Goal: Information Seeking & Learning: Learn about a topic

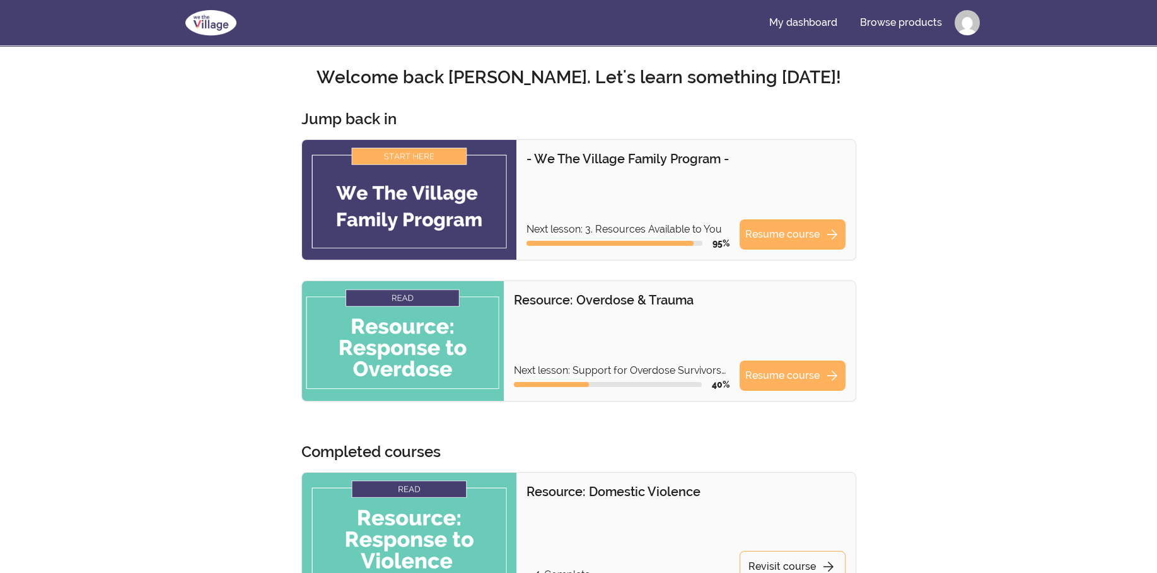
click at [415, 155] on img at bounding box center [409, 200] width 215 height 120
click at [423, 217] on img at bounding box center [409, 200] width 215 height 120
click at [787, 229] on link "Resume course arrow_forward" at bounding box center [792, 234] width 106 height 30
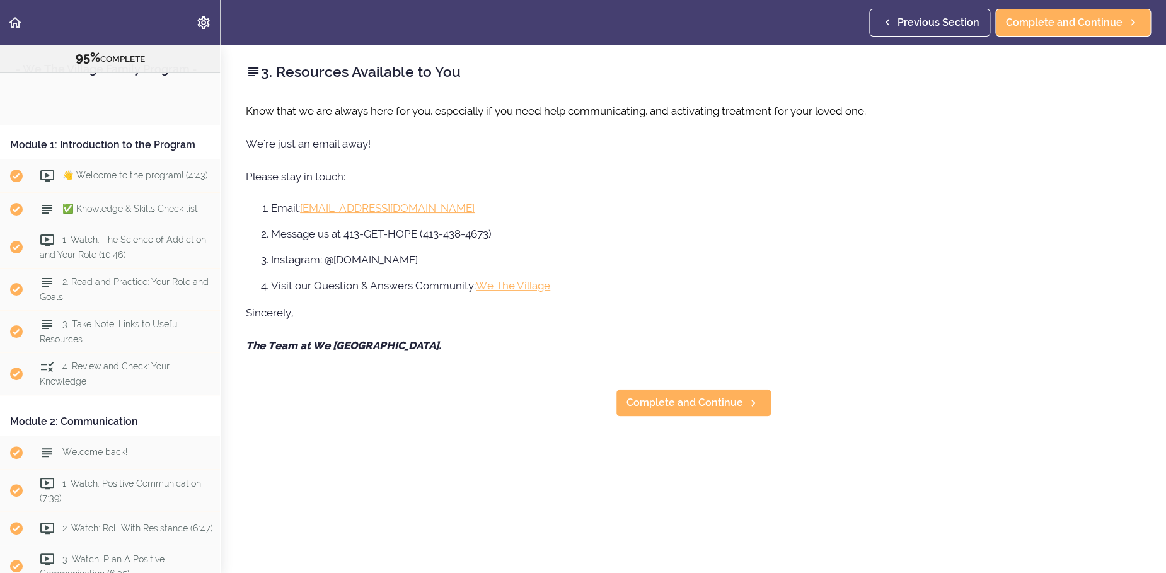
scroll to position [2895, 0]
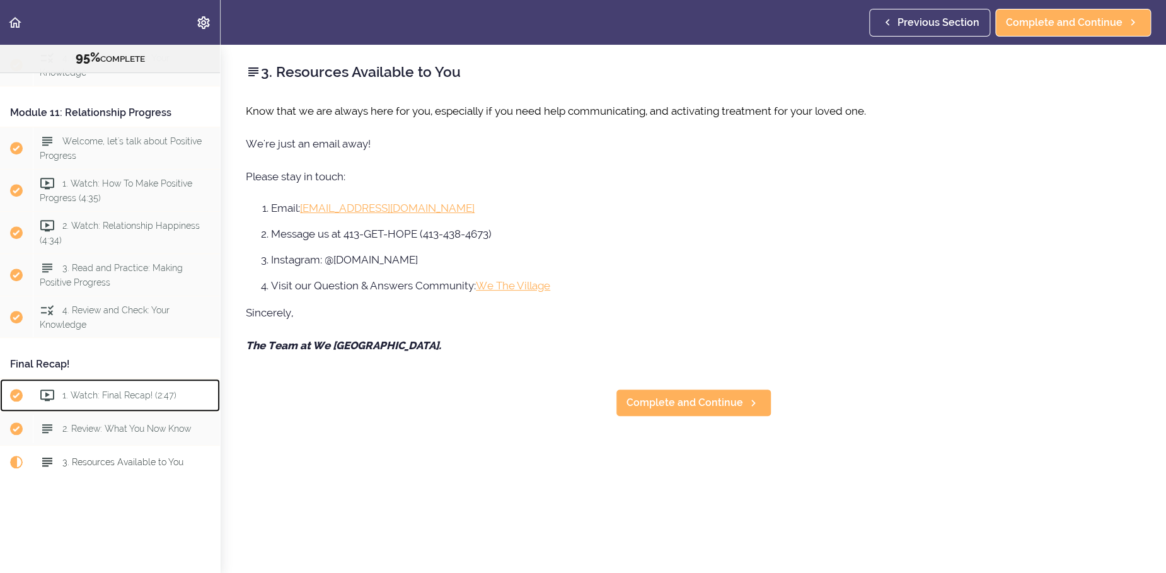
click at [134, 390] on span "1. Watch: Final Recap! (2:47)" at bounding box center [119, 395] width 114 height 10
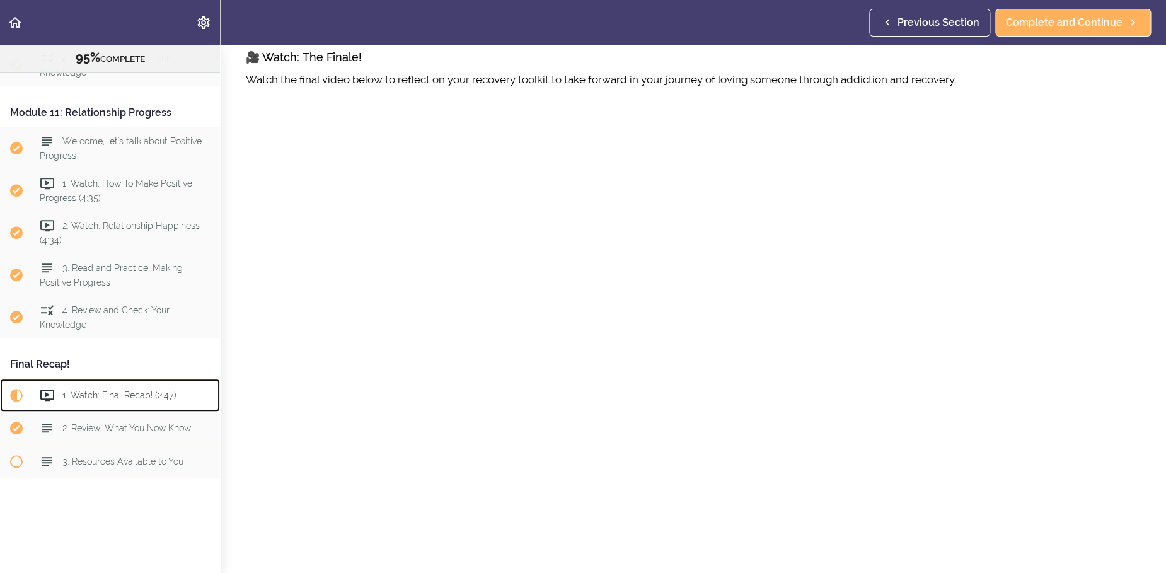
scroll to position [441, 0]
